Goal: Information Seeking & Learning: Learn about a topic

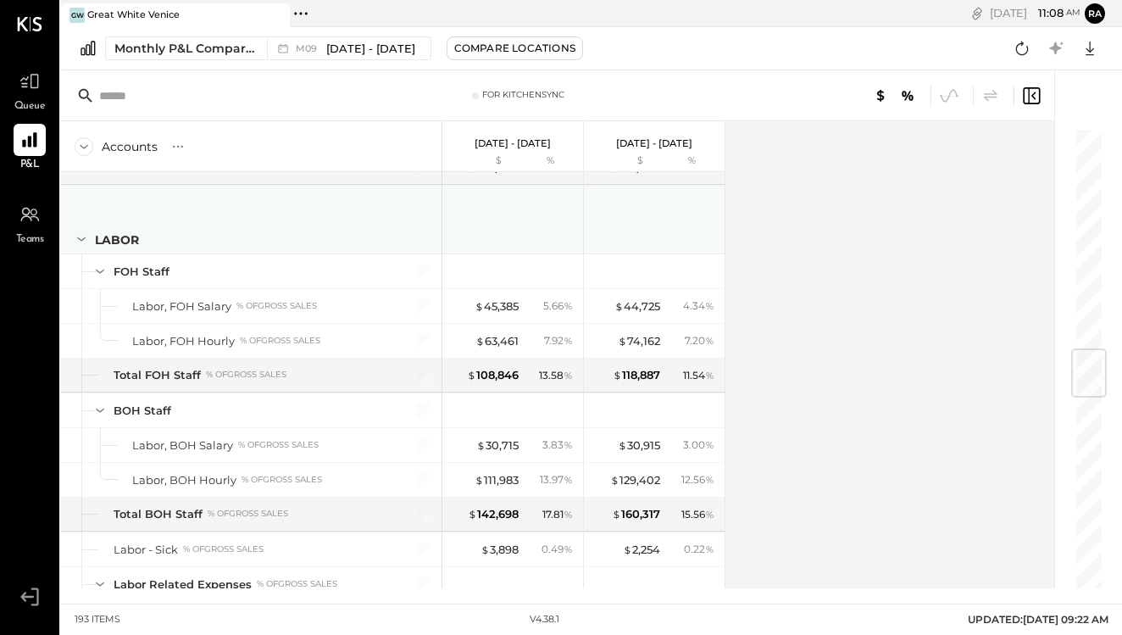
scroll to position [2059, 0]
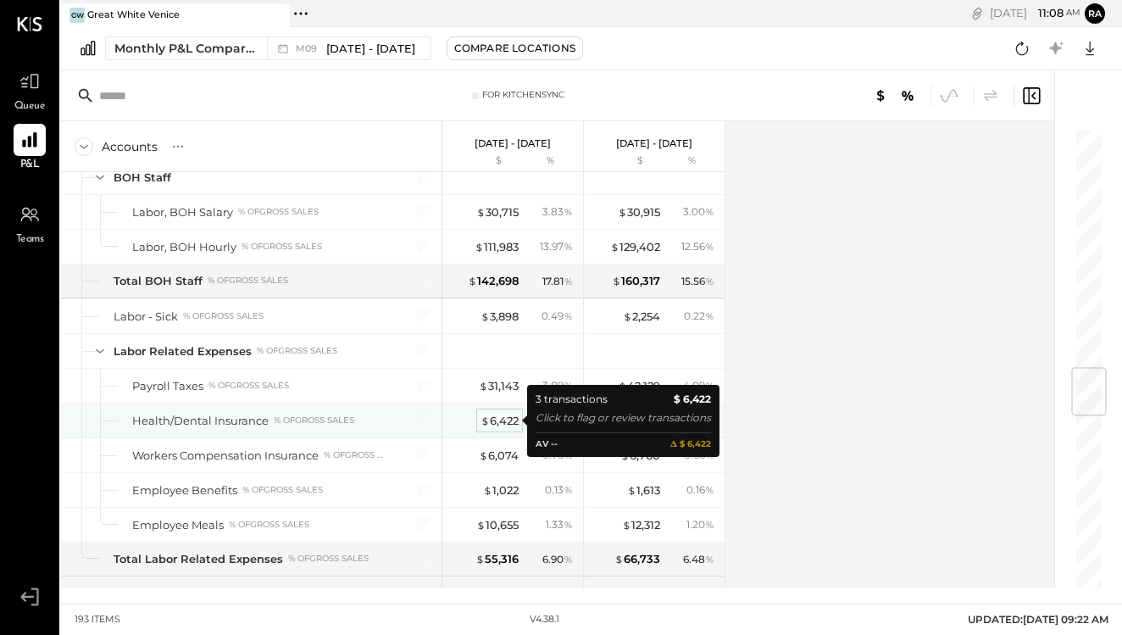
click at [504, 421] on div "$ 6,422" at bounding box center [500, 421] width 38 height 16
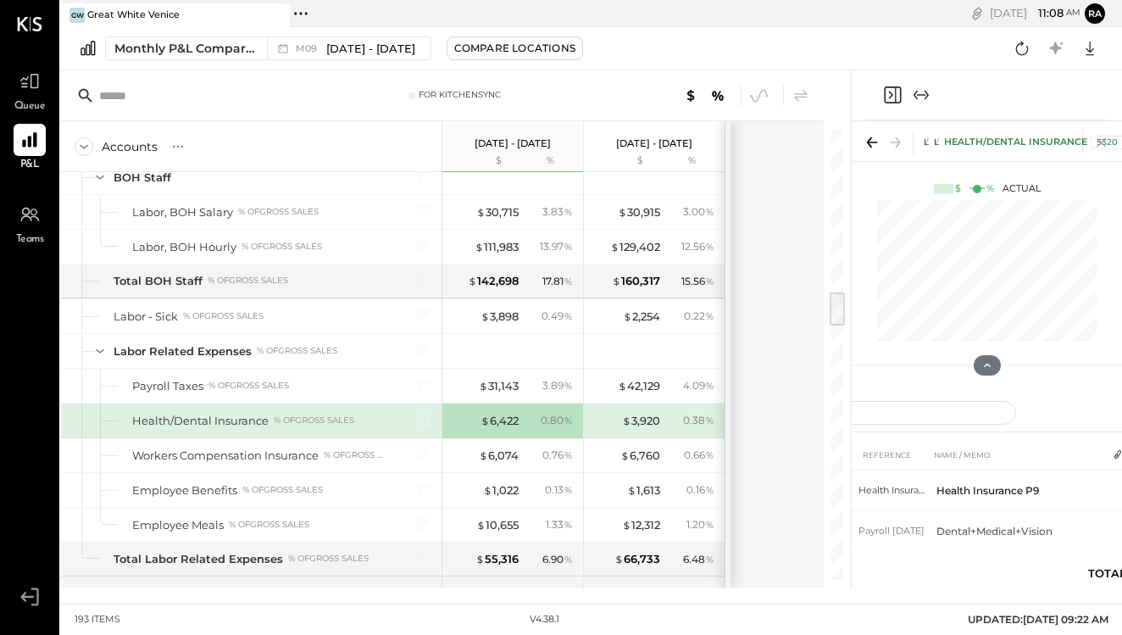
click at [911, 86] on icon "Expand panel (e)" at bounding box center [921, 95] width 20 height 20
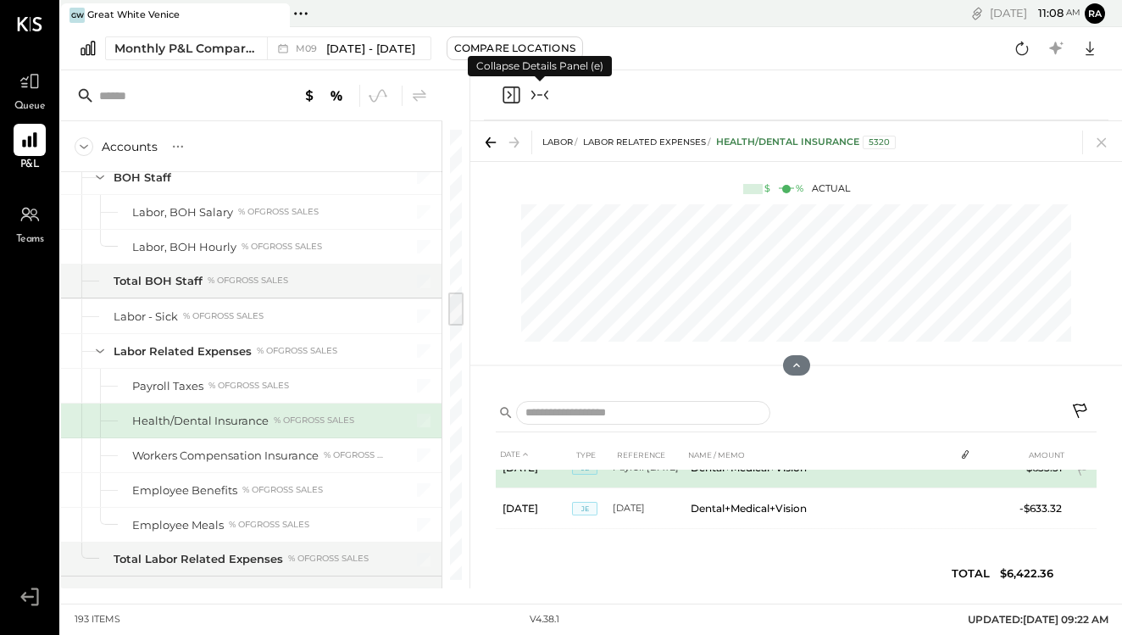
scroll to position [64, 0]
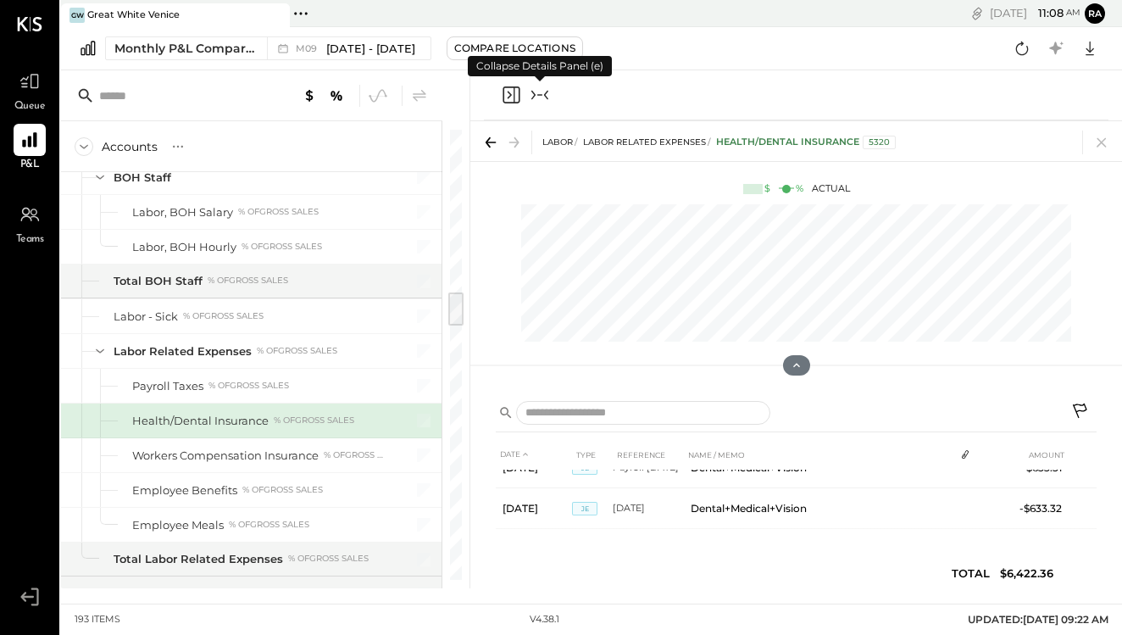
click at [1085, 409] on icon at bounding box center [1082, 413] width 20 height 20
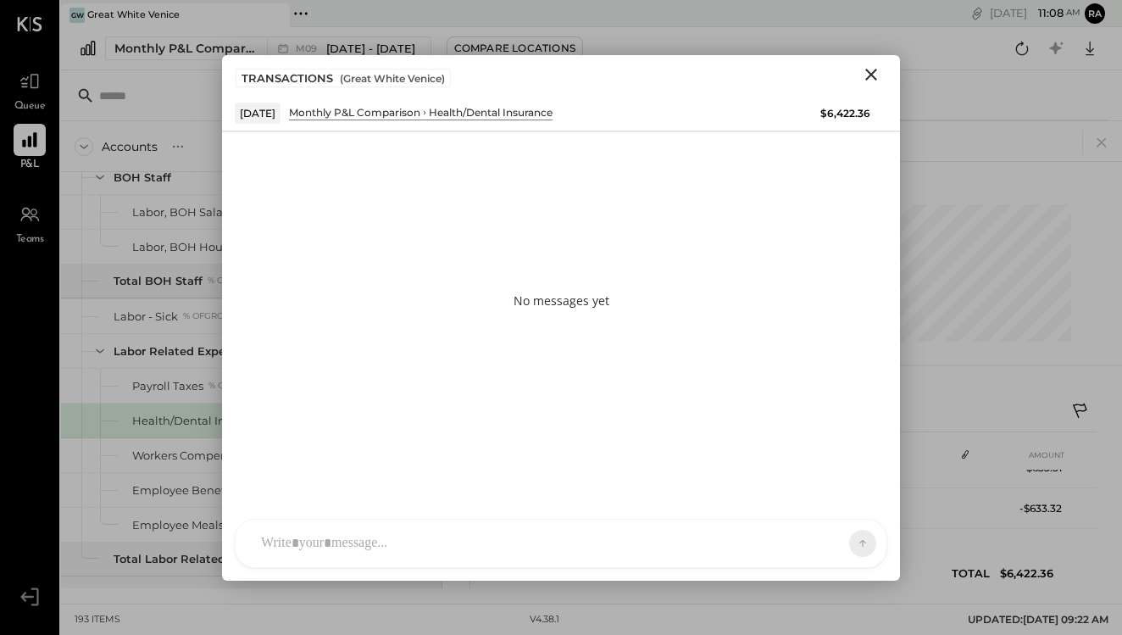
click at [643, 547] on div at bounding box center [561, 543] width 651 height 47
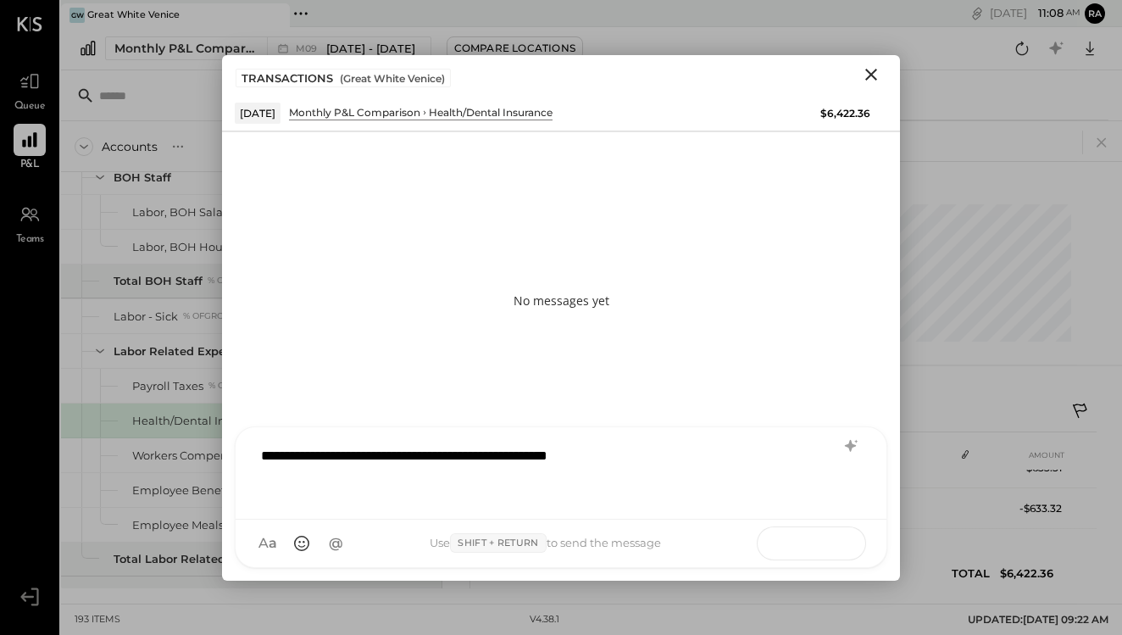
click at [835, 550] on icon at bounding box center [830, 542] width 17 height 17
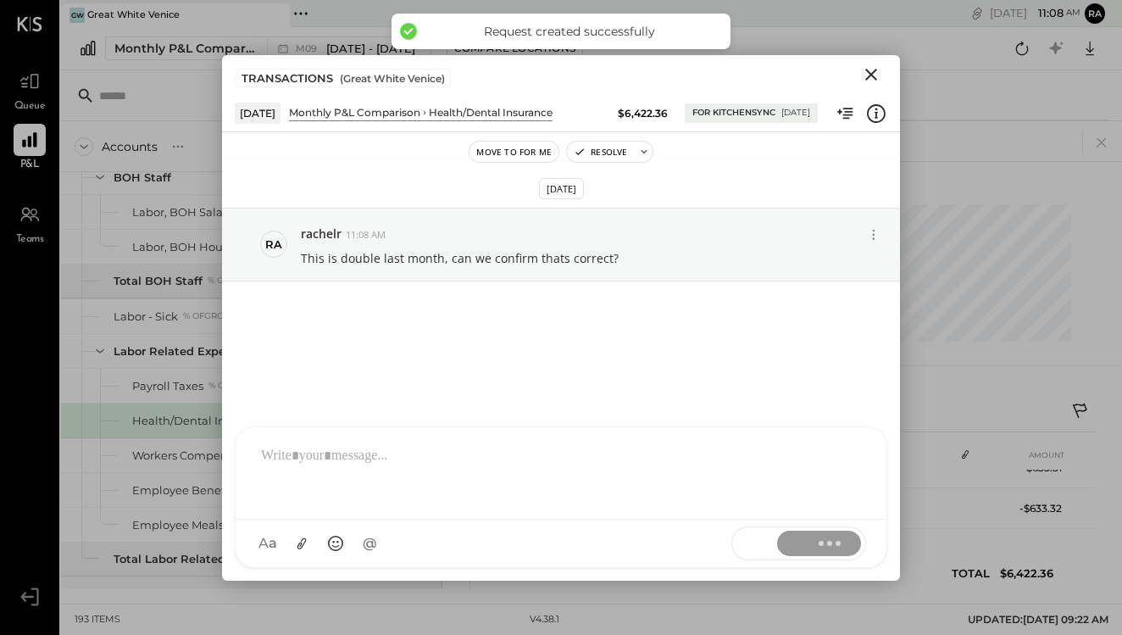
click at [870, 71] on icon "Close" at bounding box center [872, 75] width 12 height 12
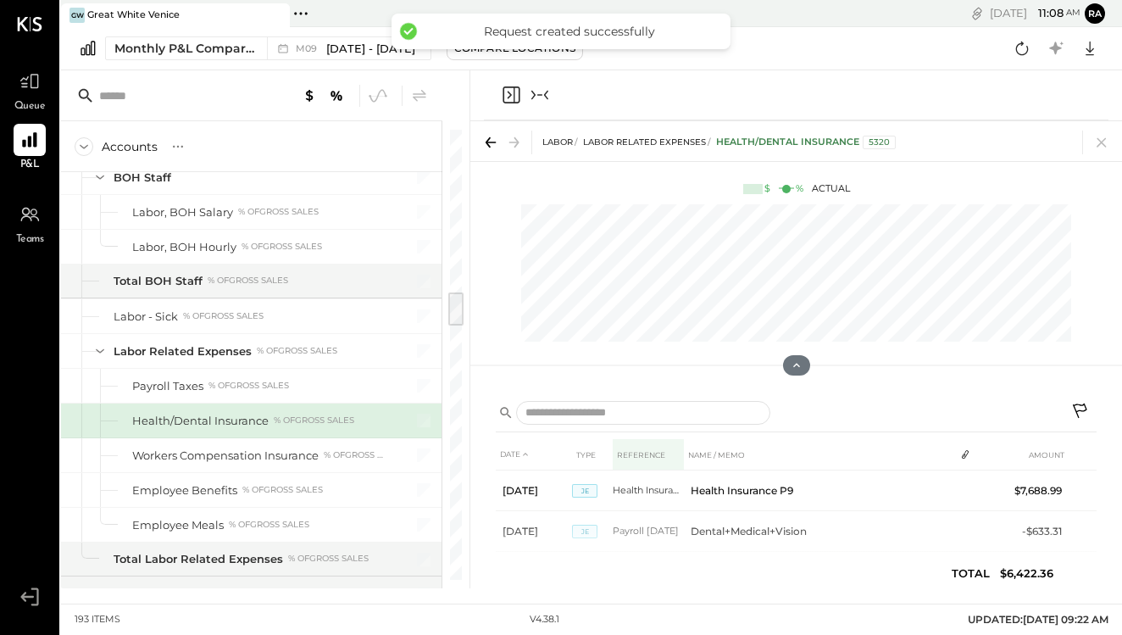
scroll to position [0, 0]
click at [541, 92] on icon "Collapse panel (e)" at bounding box center [540, 95] width 20 height 20
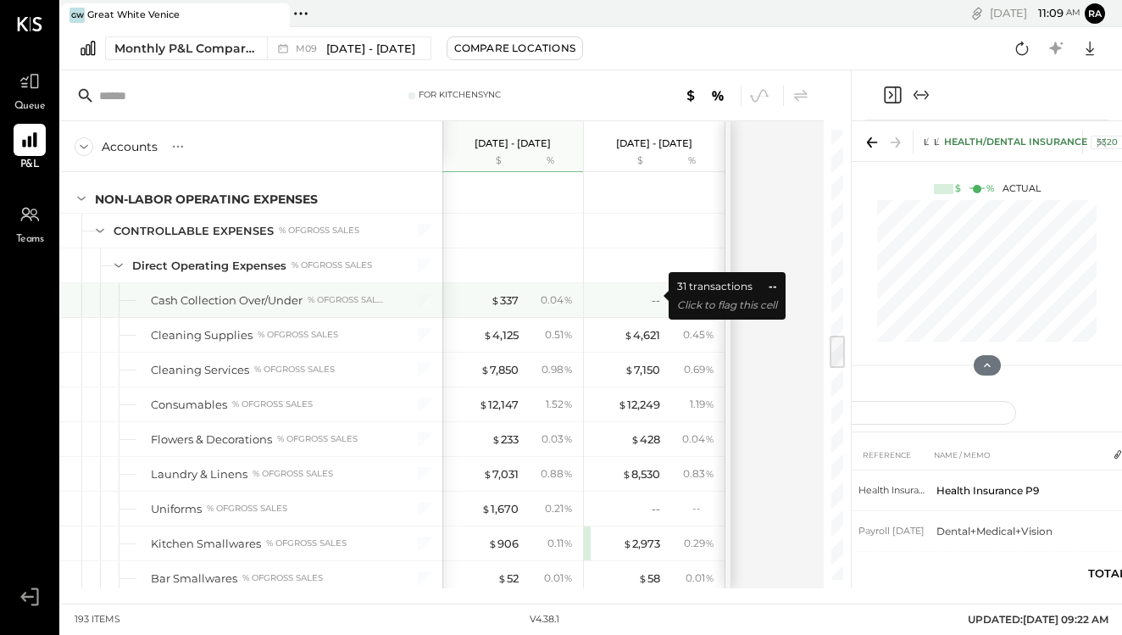
scroll to position [2604, 0]
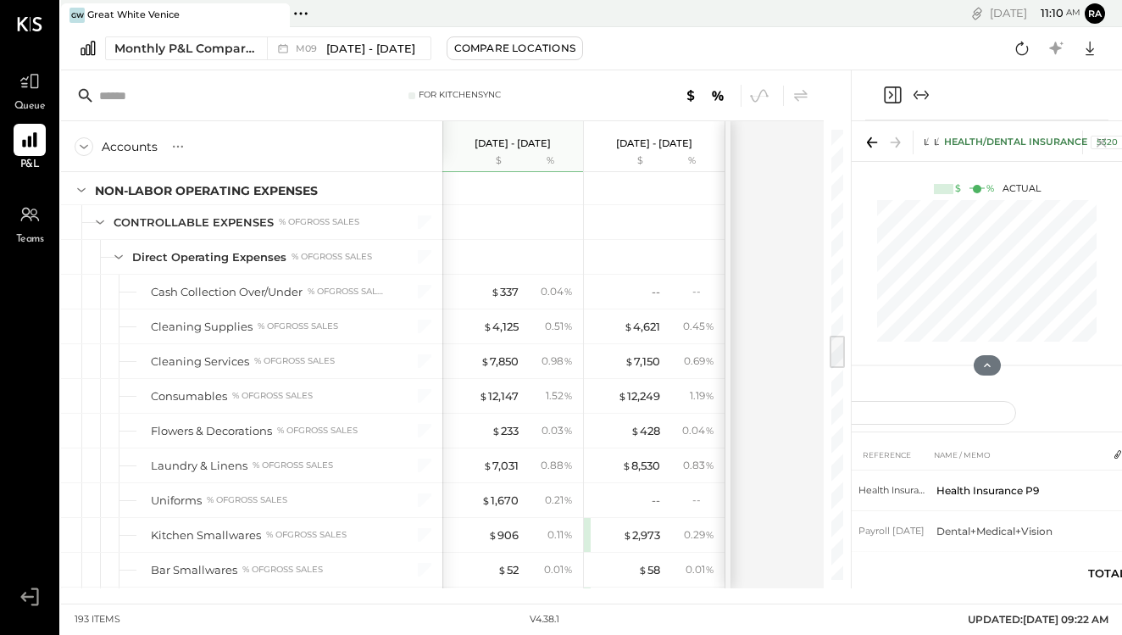
click at [778, 220] on div "Accounts S % GL [DATE] - [DATE] $ % [DATE] - [DATE] $ % SALES Sales, Food % of …" at bounding box center [443, 354] width 765 height 467
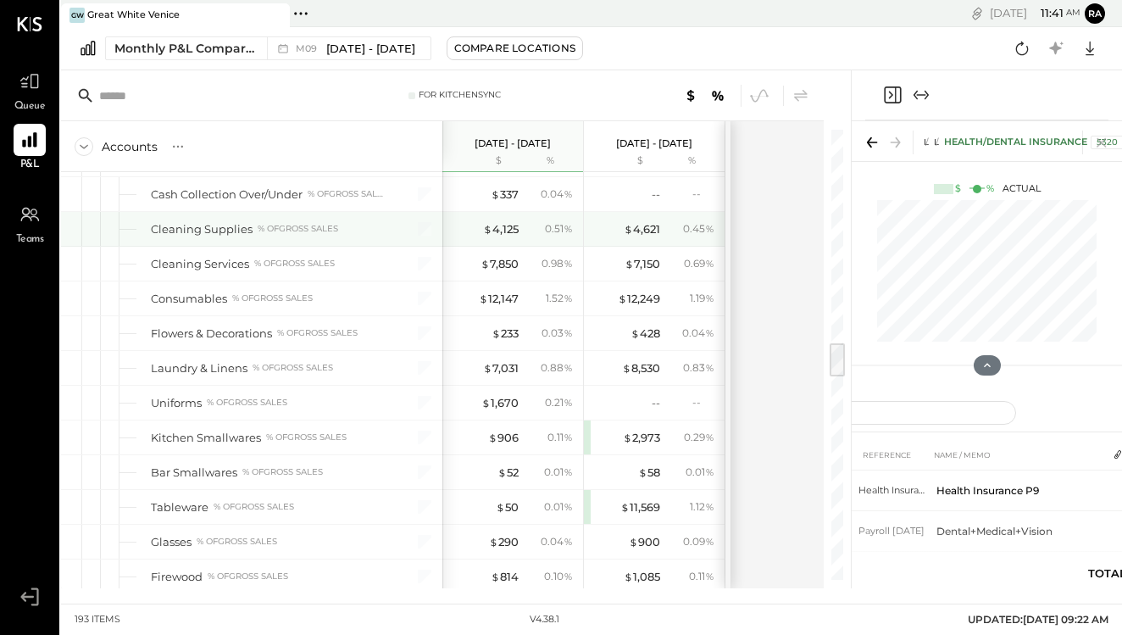
scroll to position [3042, 0]
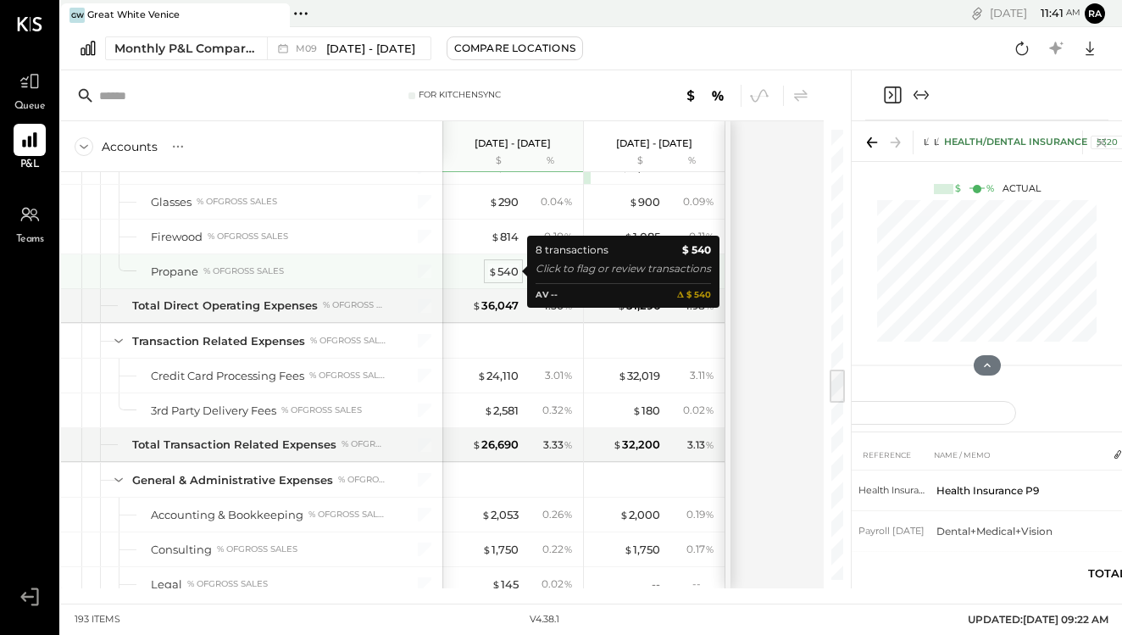
click at [507, 271] on div "$ 540" at bounding box center [503, 272] width 31 height 16
